Goal: Check status: Check status

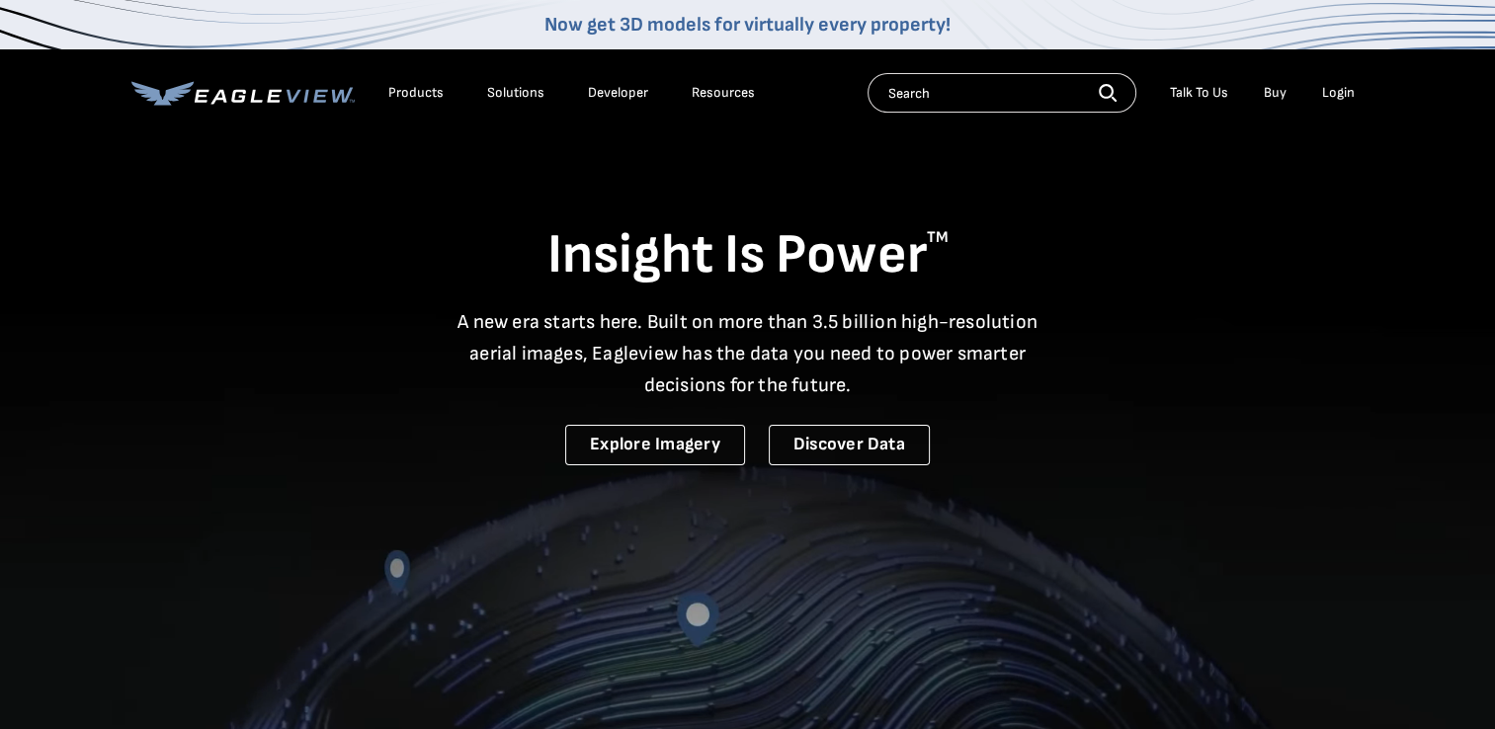
click at [1328, 97] on div "Login" at bounding box center [1338, 93] width 33 height 18
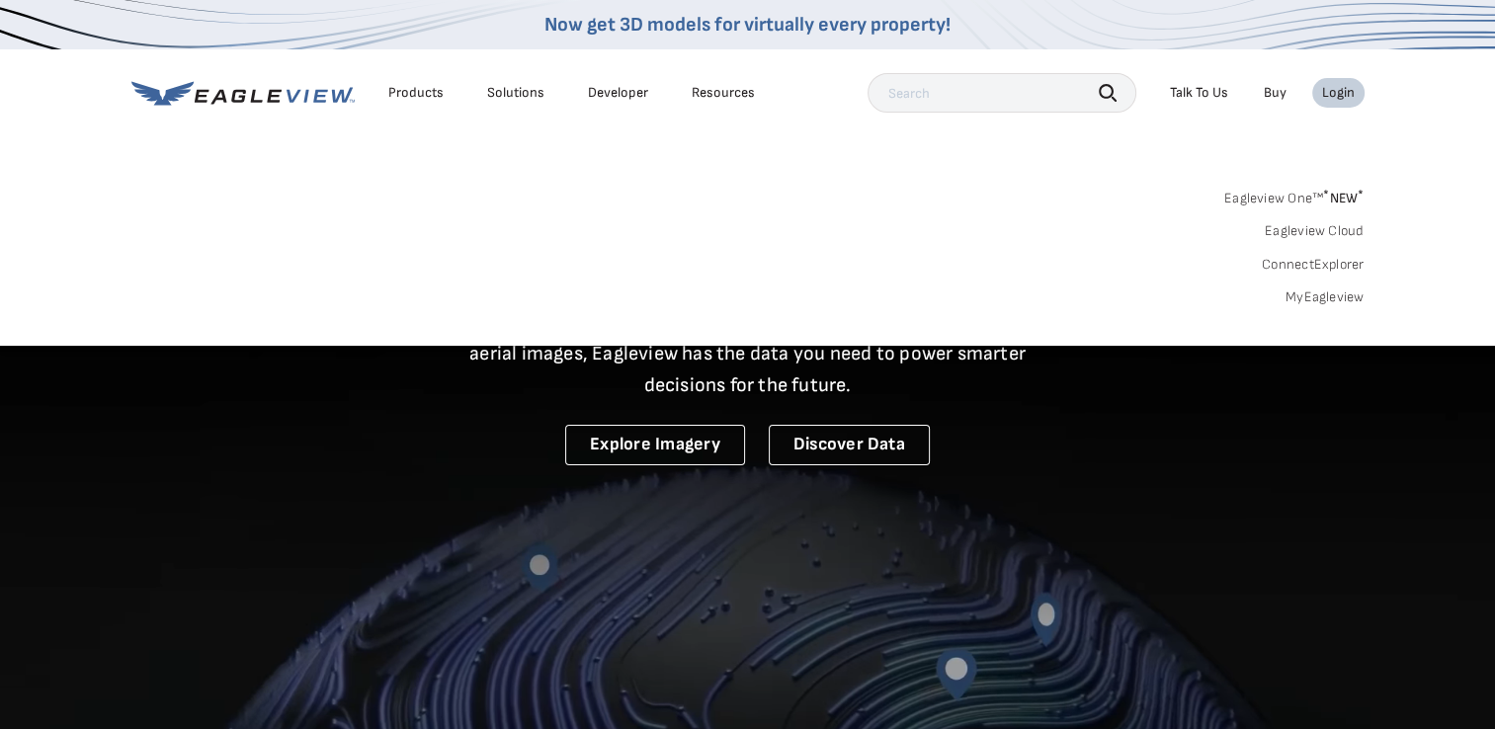
click at [1305, 227] on link "Eagleview Cloud" at bounding box center [1315, 231] width 100 height 18
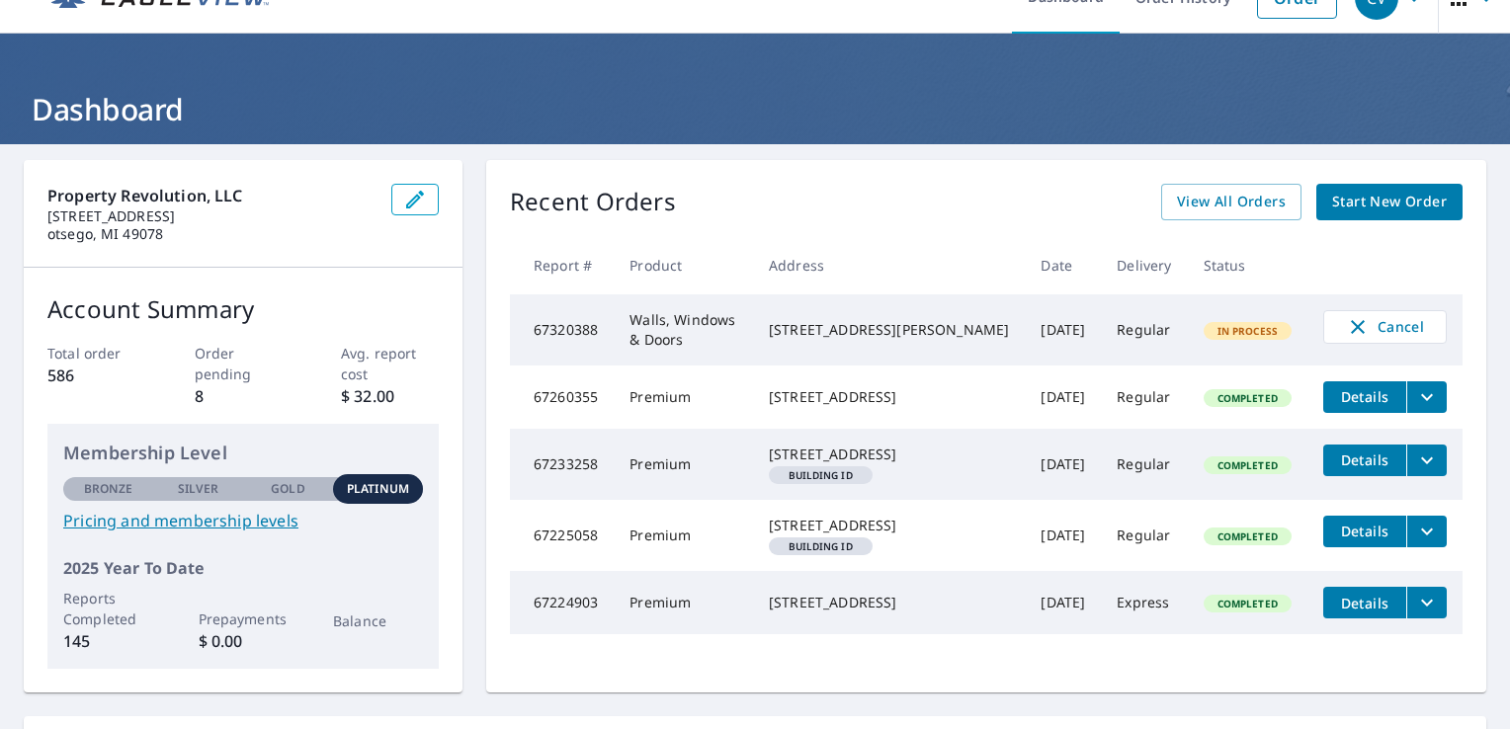
scroll to position [99, 0]
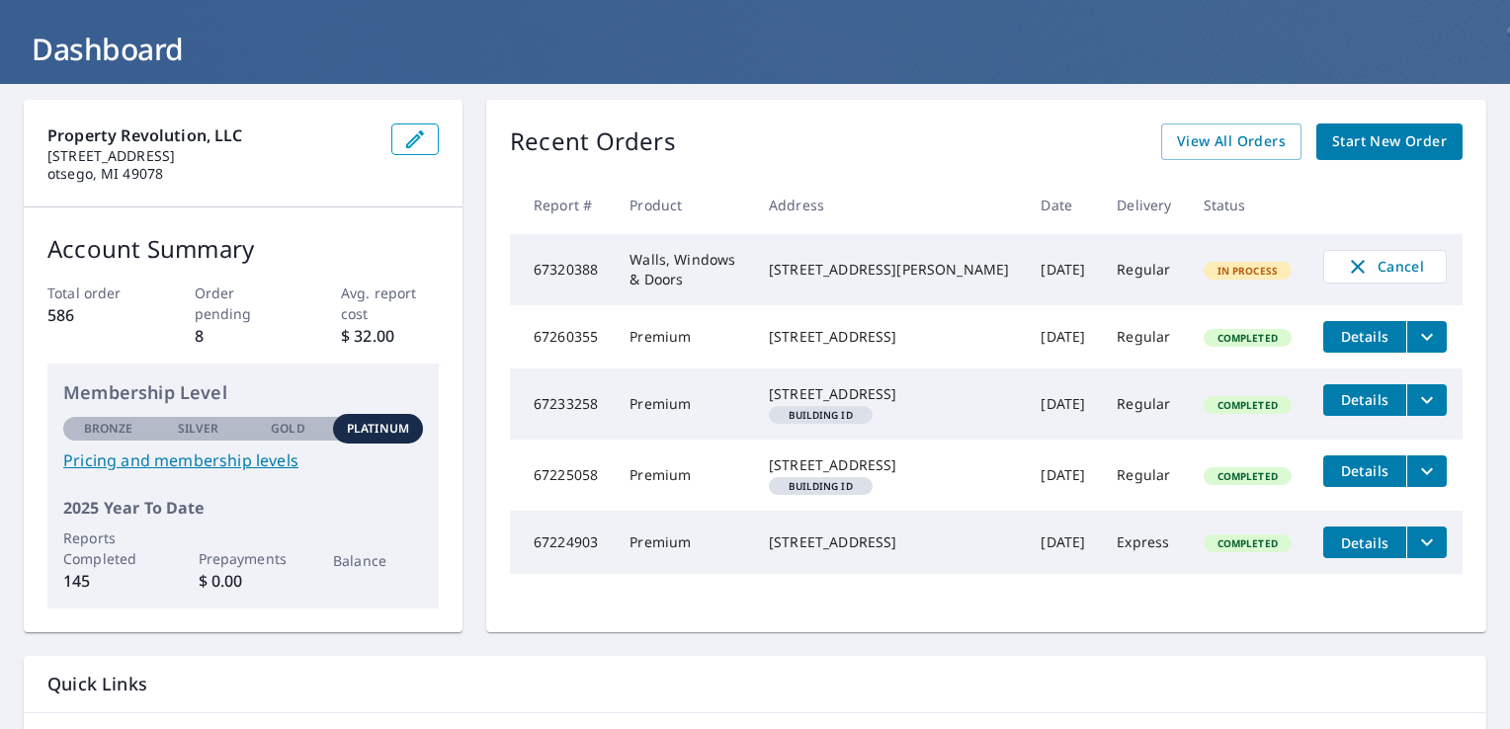
click at [970, 265] on td "4514 E Milham Ave Portage, MI 49002" at bounding box center [889, 269] width 272 height 71
click at [688, 263] on td "Walls, Windows & Doors" at bounding box center [683, 269] width 139 height 71
click at [594, 268] on td "67320388" at bounding box center [562, 269] width 104 height 71
click at [597, 267] on td "67320388" at bounding box center [562, 269] width 104 height 71
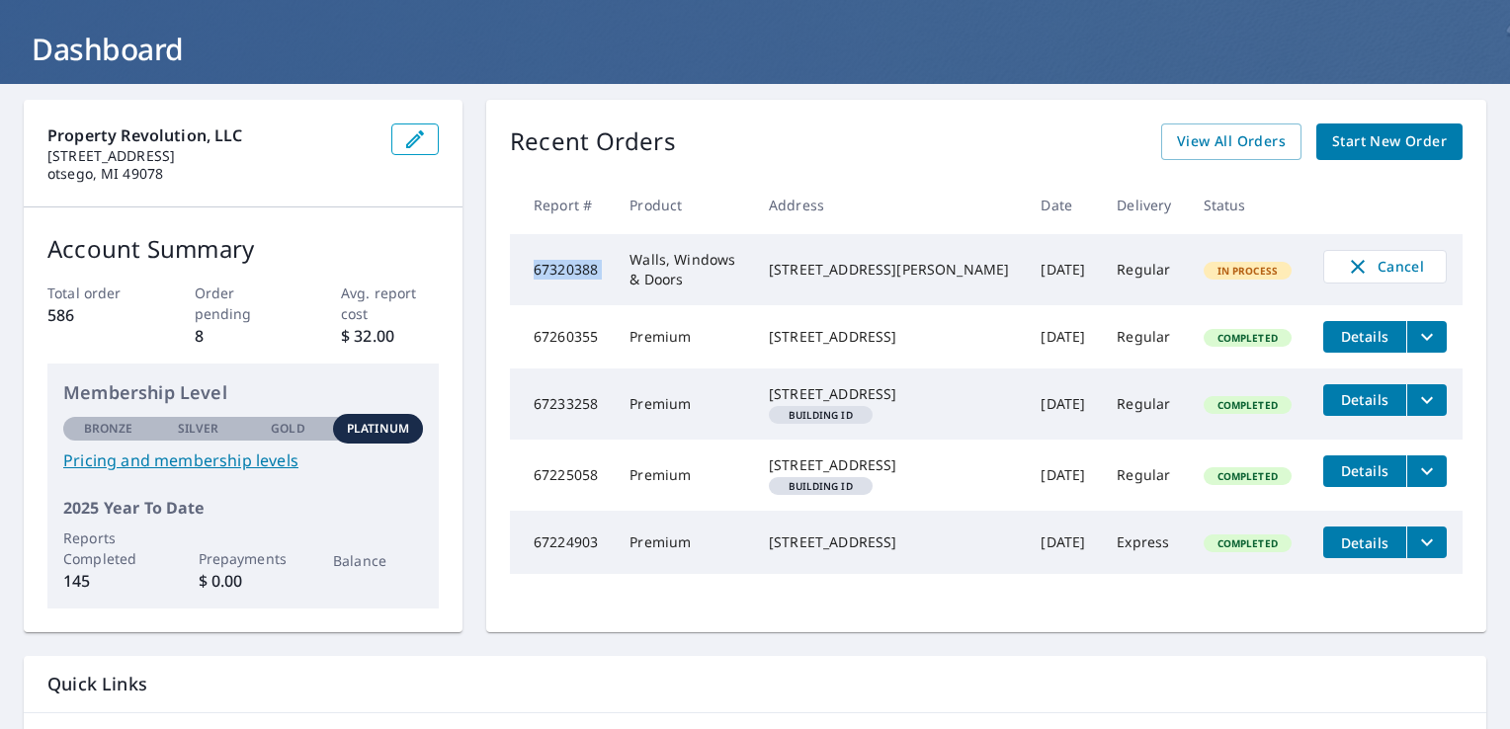
drag, startPoint x: 597, startPoint y: 267, endPoint x: 561, endPoint y: 273, distance: 36.1
click at [561, 273] on td "67320388" at bounding box center [562, 269] width 104 height 71
copy td "67320388"
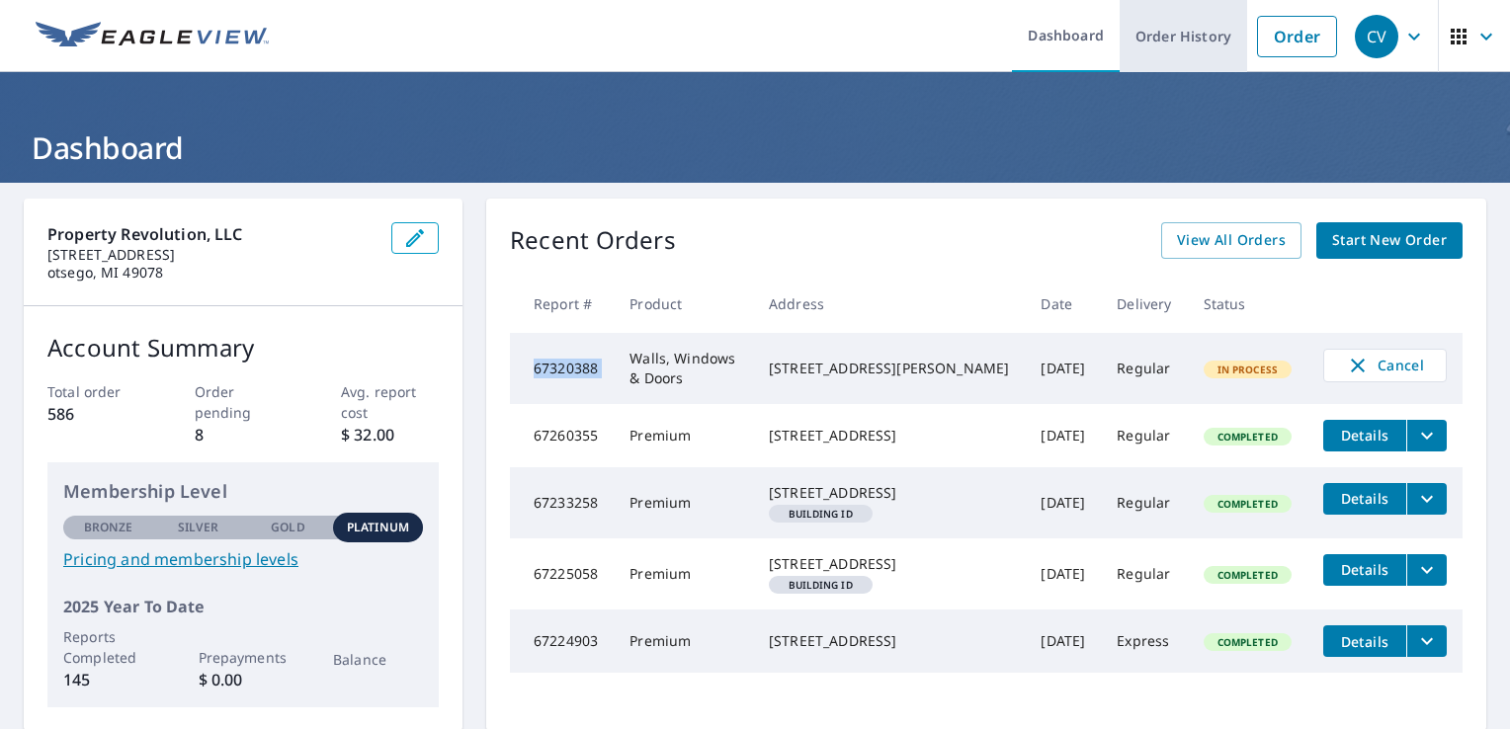
click at [1189, 43] on link "Order History" at bounding box center [1183, 36] width 127 height 72
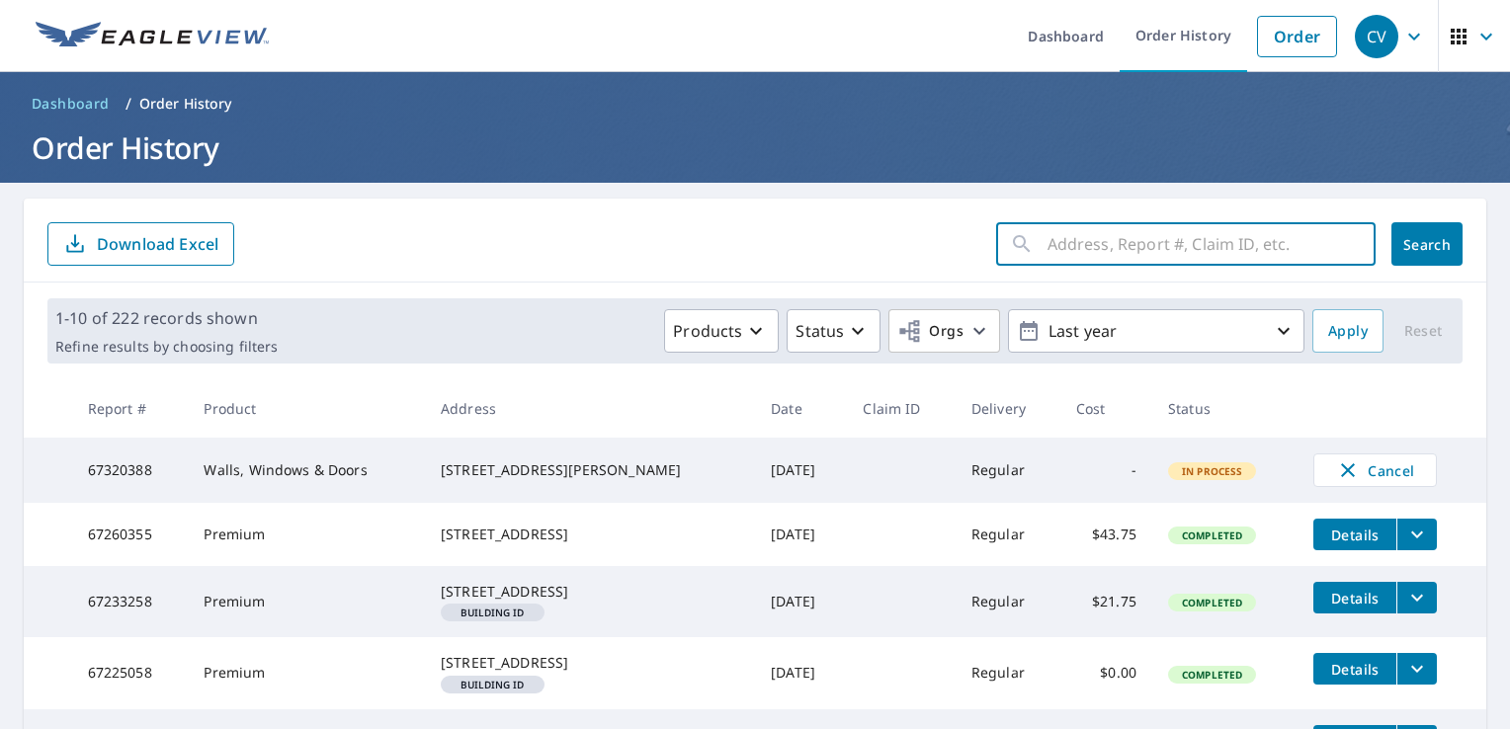
paste input "67320388"
type input "67320388"
click at [1407, 236] on button "Search" at bounding box center [1427, 243] width 71 height 43
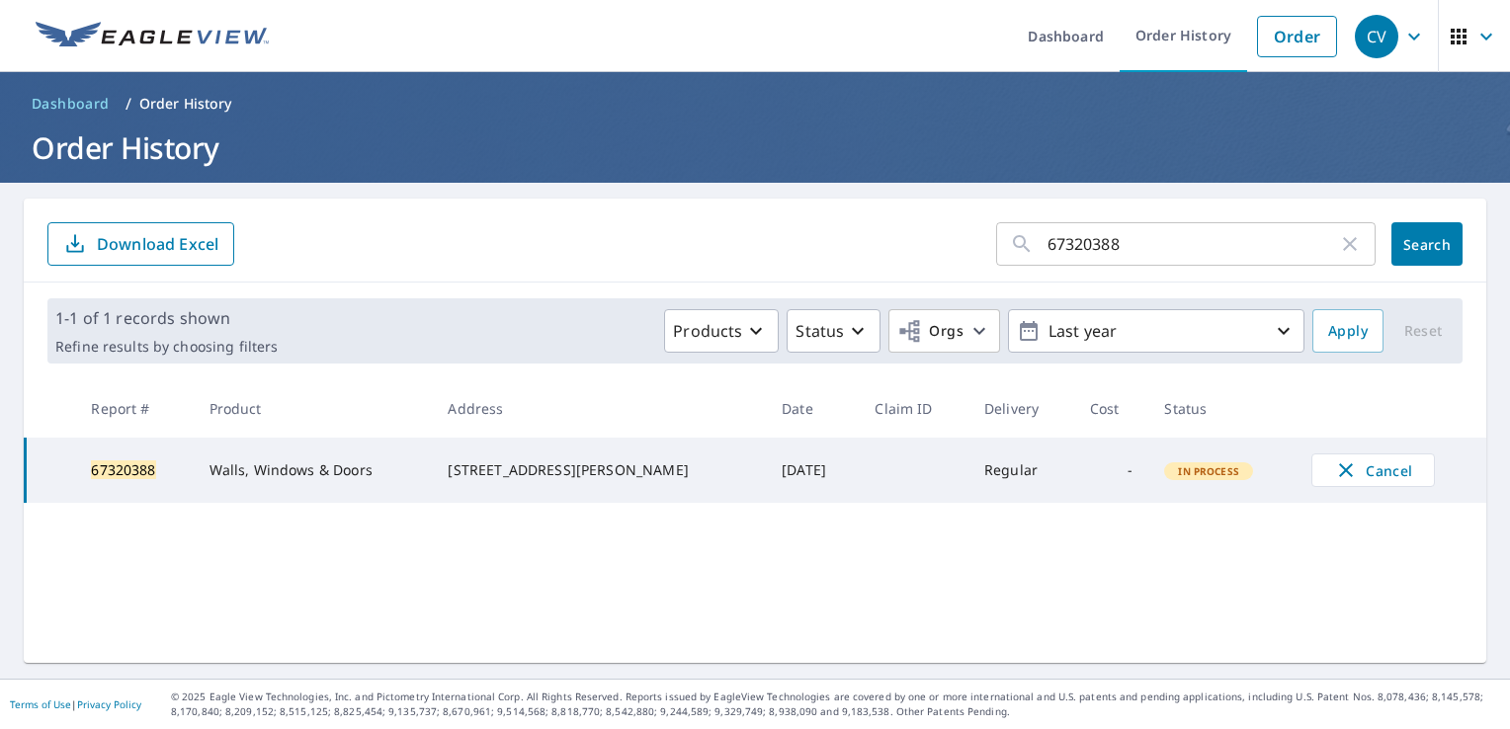
drag, startPoint x: 957, startPoint y: 450, endPoint x: 555, endPoint y: 500, distance: 404.4
click at [557, 501] on tr "67320388 Walls, Windows & Doors 4514 E Milham Ave Portage, MI 49002 Sep 08, 202…" at bounding box center [757, 470] width 1462 height 65
click at [766, 403] on th "Date" at bounding box center [812, 409] width 93 height 58
click at [1338, 251] on icon "button" at bounding box center [1350, 244] width 24 height 24
drag, startPoint x: 590, startPoint y: 480, endPoint x: 467, endPoint y: 464, distance: 124.7
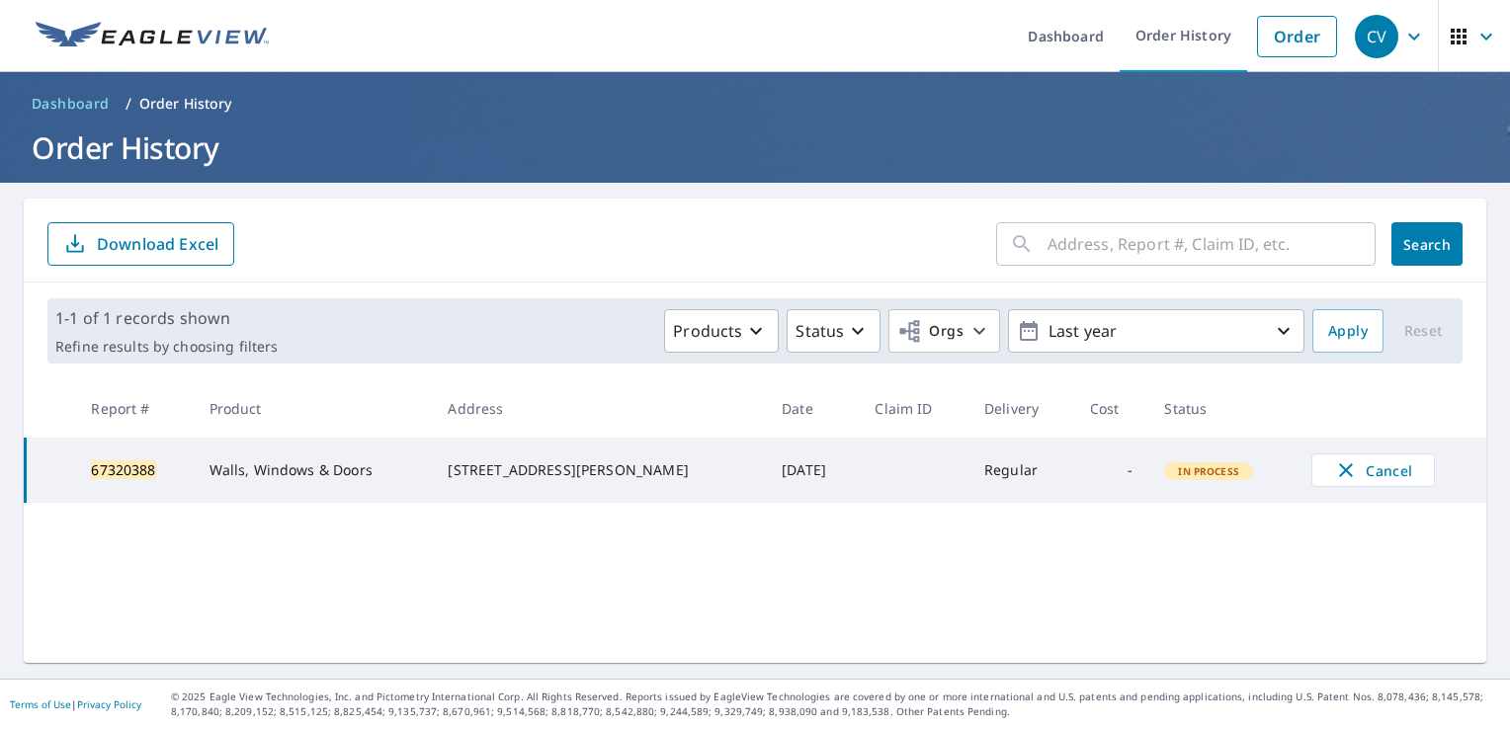
click at [467, 464] on td "4514 E Milham Ave Portage, MI 49002" at bounding box center [599, 470] width 334 height 65
drag, startPoint x: 467, startPoint y: 464, endPoint x: 483, endPoint y: 463, distance: 16.8
copy div "4514 E Milham Ave Portage, MI 49002"
paste input "4514 E Milham Ave Portage, MI 49002"
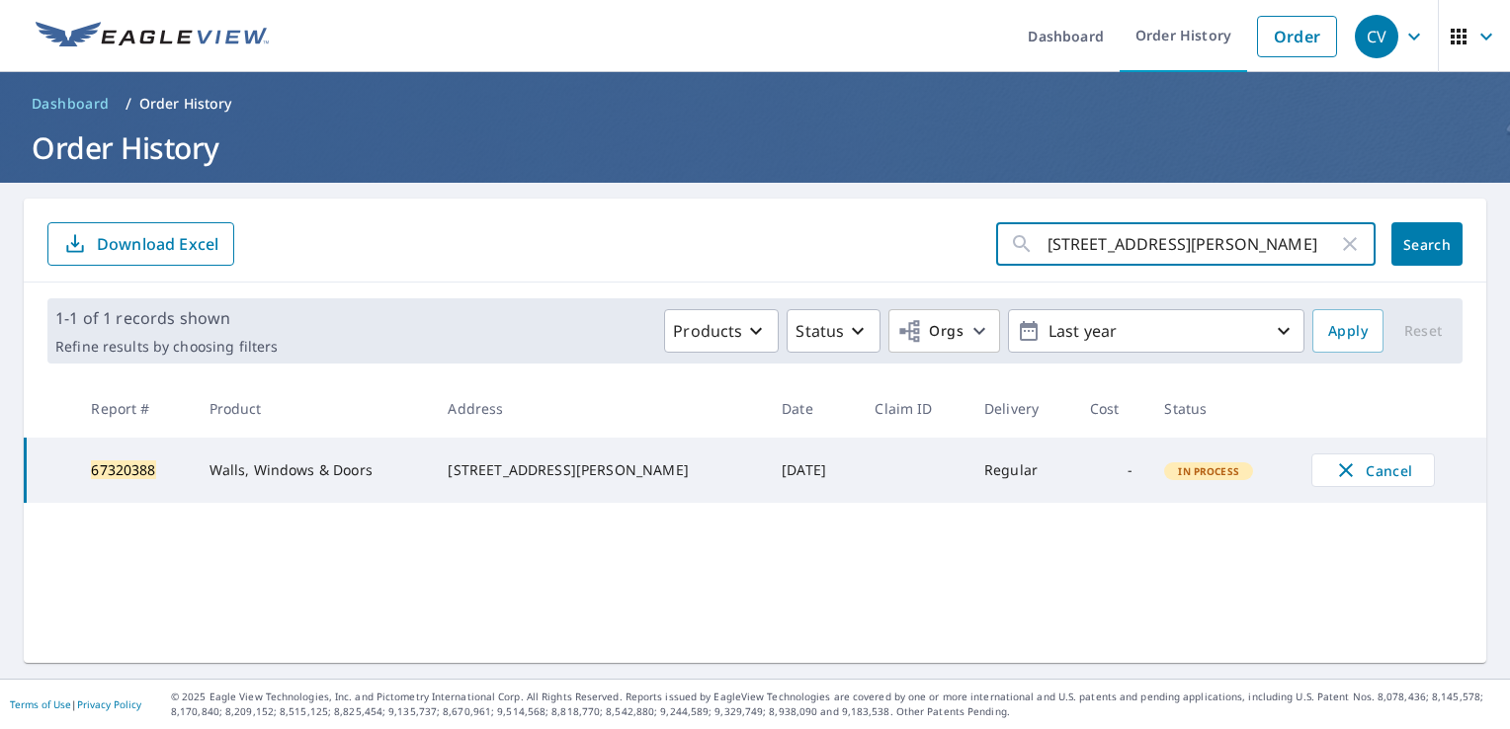
type input "4514 E Milham Ave Portage, MI 49002"
click at [1427, 235] on span "Search" at bounding box center [1427, 244] width 40 height 19
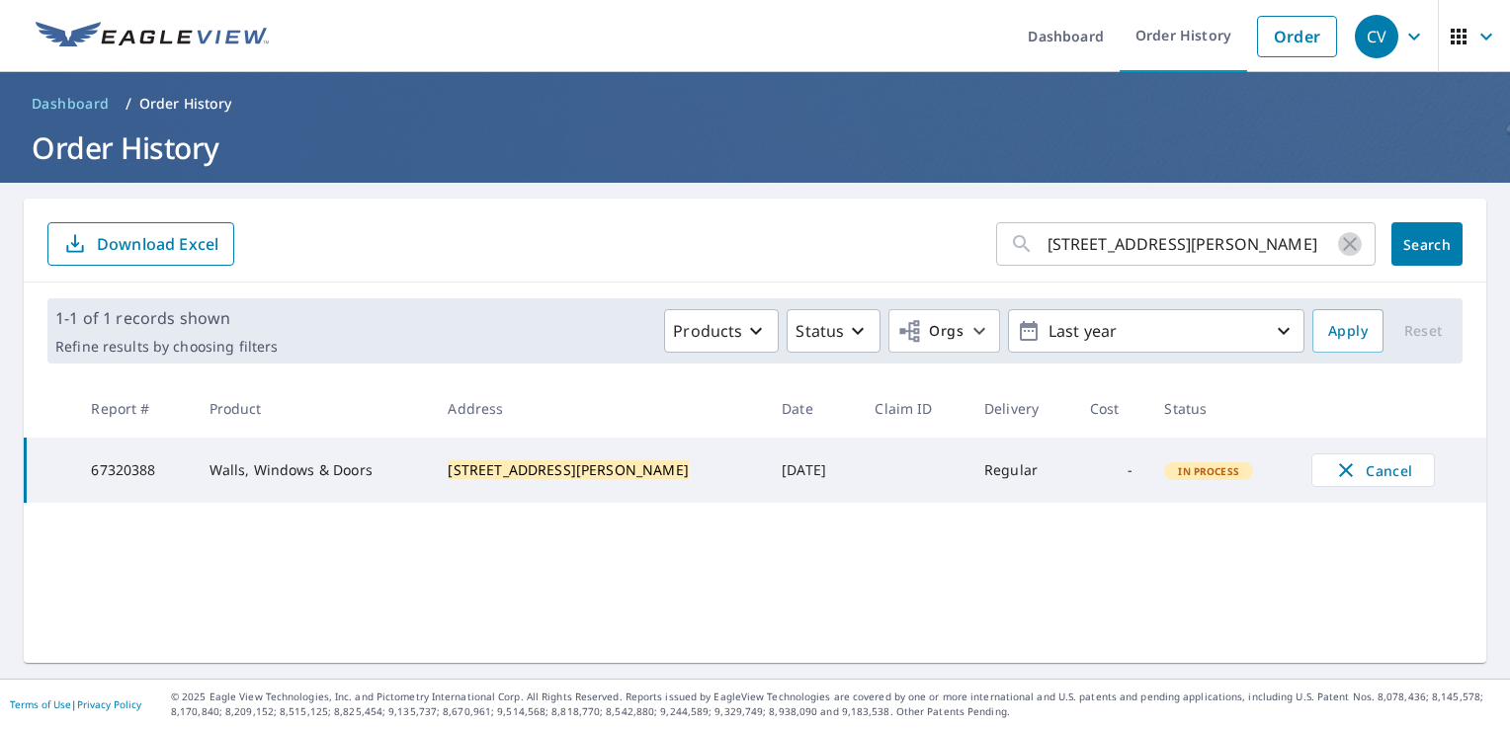
click at [1338, 247] on icon "button" at bounding box center [1350, 244] width 24 height 24
